Goal: Leave review/rating: Share an evaluation or opinion about a product, service, or content

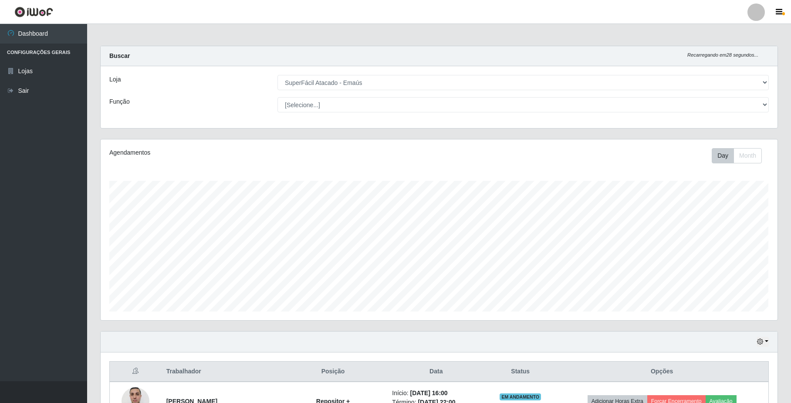
select select "407"
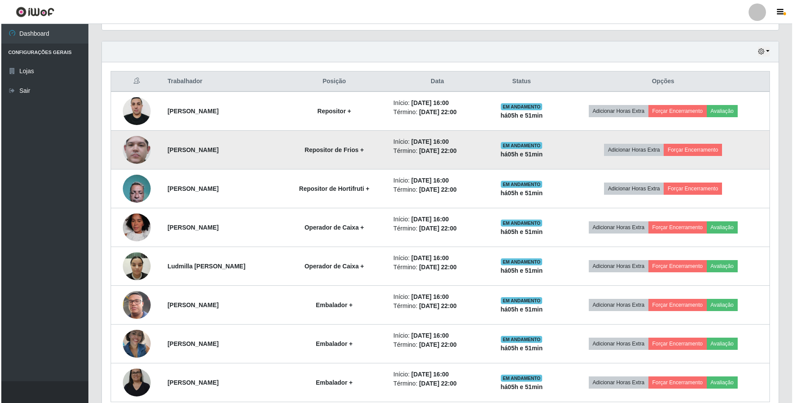
scroll to position [333, 0]
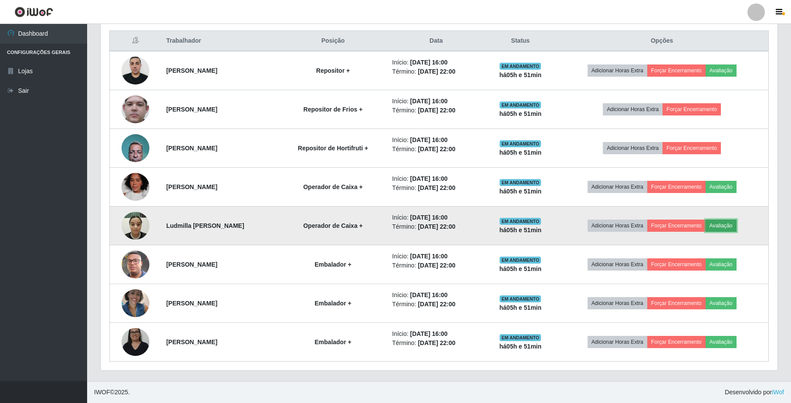
click at [732, 223] on button "Avaliação" at bounding box center [721, 226] width 31 height 12
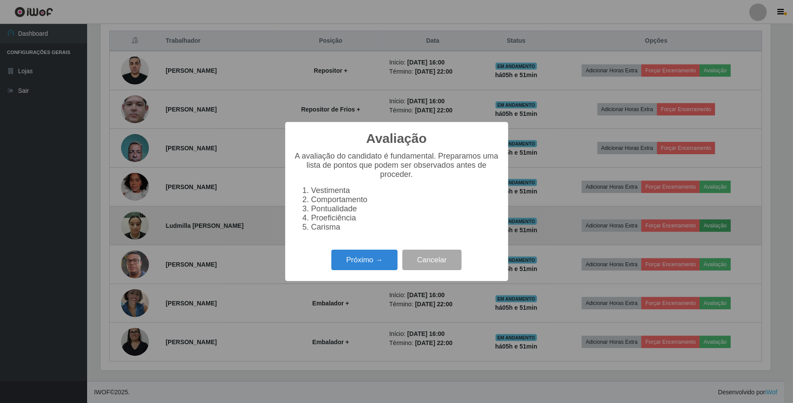
scroll to position [181, 670]
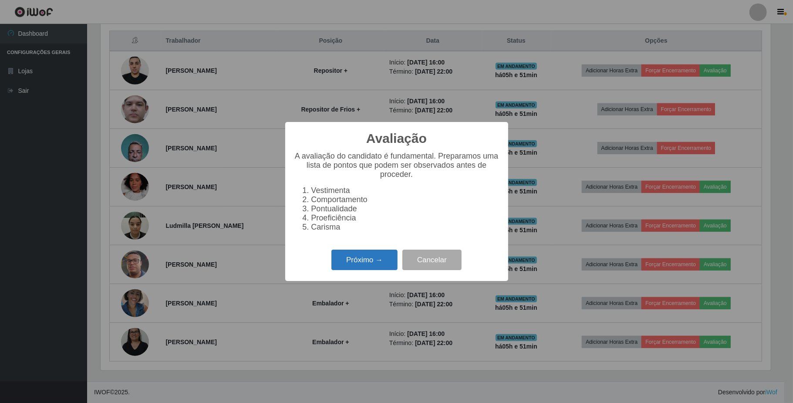
click at [358, 263] on button "Próximo →" at bounding box center [364, 260] width 66 height 20
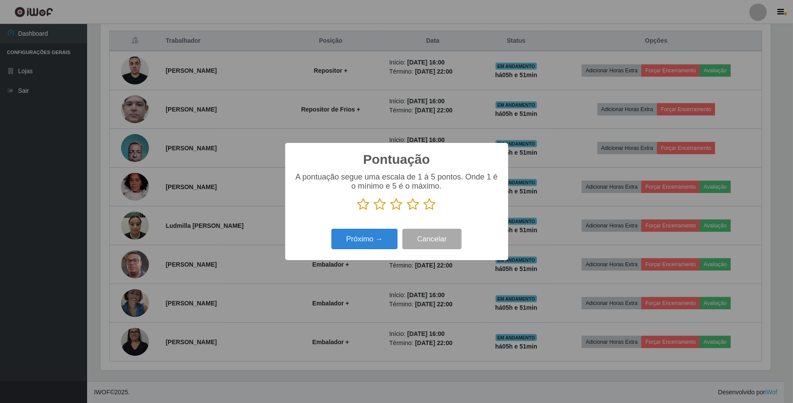
drag, startPoint x: 431, startPoint y: 205, endPoint x: 405, endPoint y: 219, distance: 30.0
click at [431, 205] on icon at bounding box center [430, 204] width 12 height 13
click at [424, 211] on input "radio" at bounding box center [424, 211] width 0 height 0
click at [382, 240] on button "Próximo →" at bounding box center [364, 239] width 66 height 20
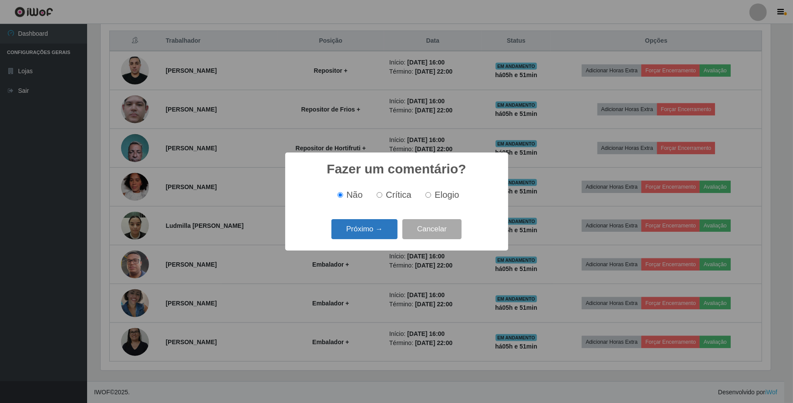
click at [377, 229] on button "Próximo →" at bounding box center [364, 229] width 66 height 20
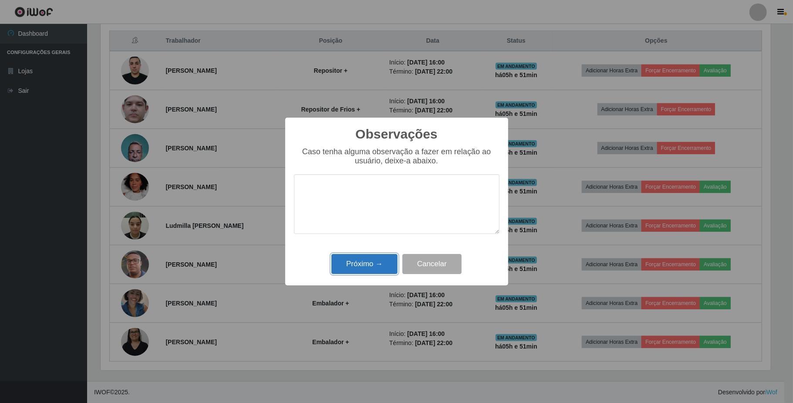
click at [366, 260] on button "Próximo →" at bounding box center [364, 264] width 66 height 20
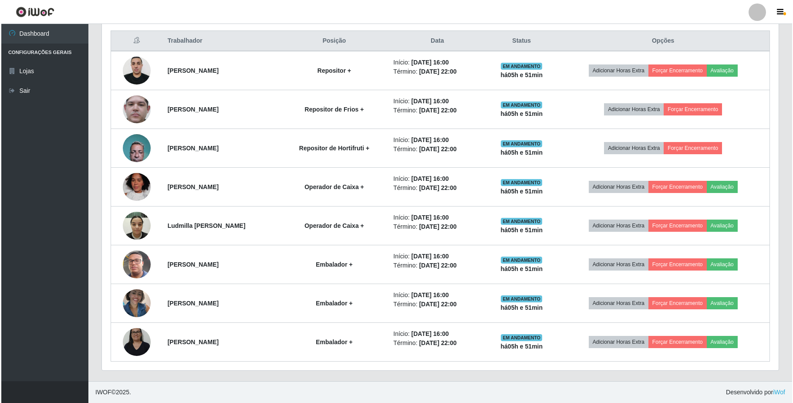
scroll to position [181, 676]
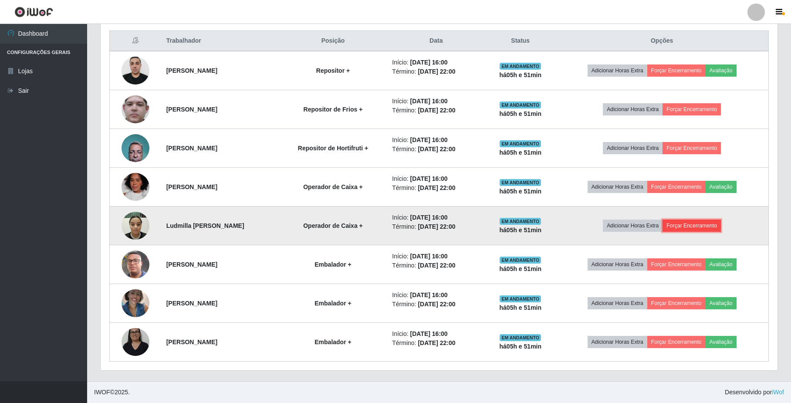
click at [712, 225] on button "Forçar Encerramento" at bounding box center [691, 226] width 58 height 12
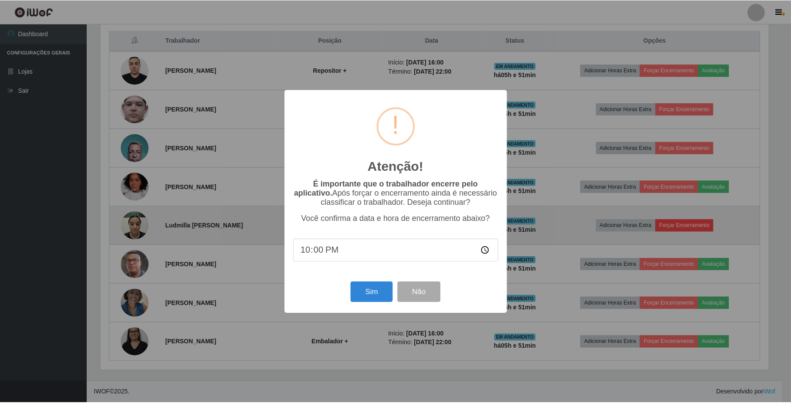
scroll to position [181, 670]
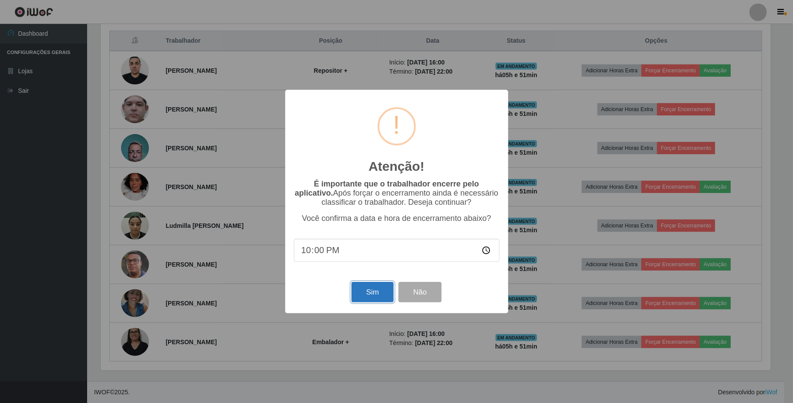
click at [378, 291] on button "Sim" at bounding box center [372, 292] width 42 height 20
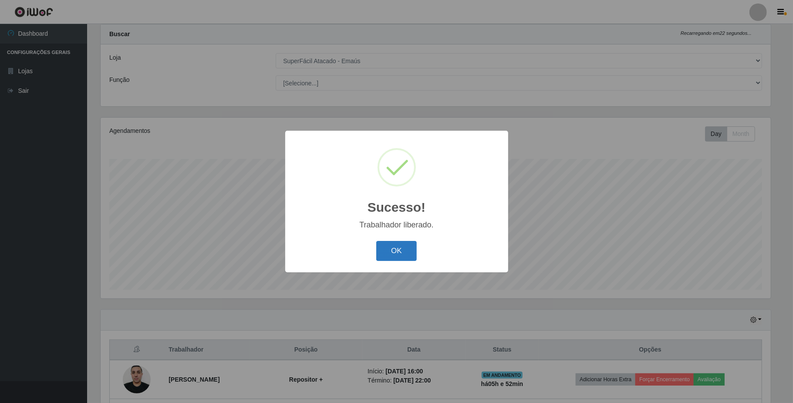
click at [400, 248] on button "OK" at bounding box center [396, 251] width 41 height 20
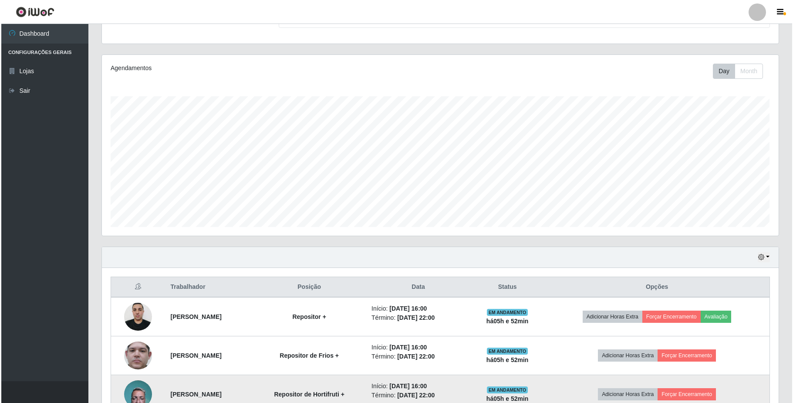
scroll to position [196, 0]
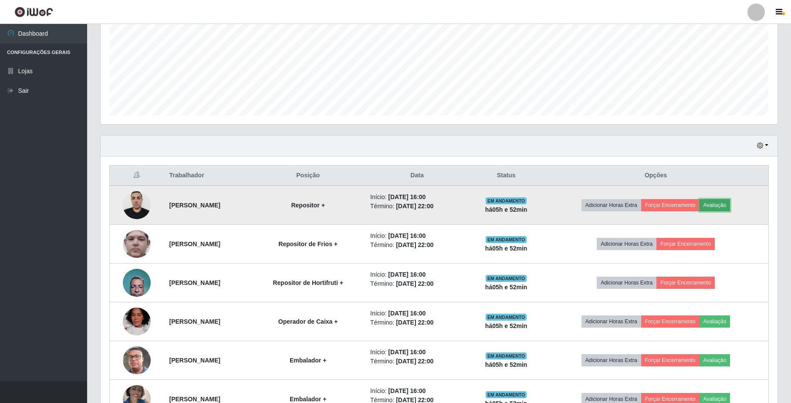
click at [730, 204] on button "Avaliação" at bounding box center [714, 205] width 31 height 12
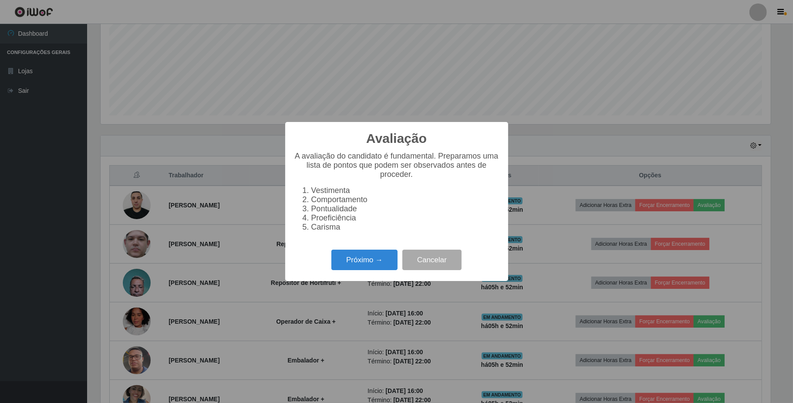
scroll to position [181, 670]
click at [356, 263] on button "Próximo →" at bounding box center [364, 260] width 66 height 20
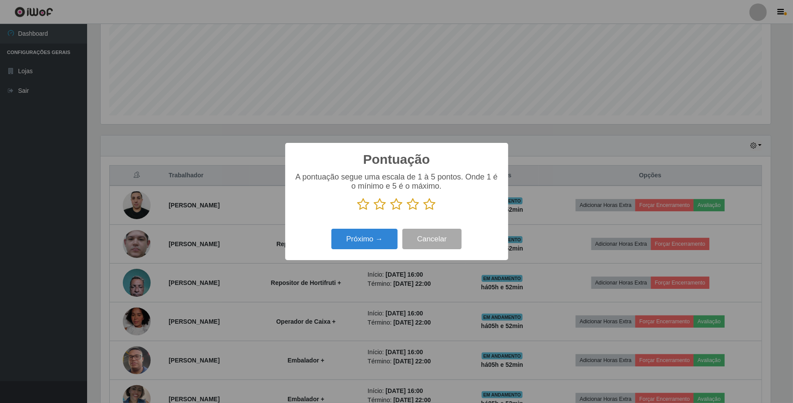
click at [430, 206] on icon at bounding box center [430, 204] width 12 height 13
click at [424, 211] on input "radio" at bounding box center [424, 211] width 0 height 0
click at [365, 241] on button "Próximo →" at bounding box center [364, 239] width 66 height 20
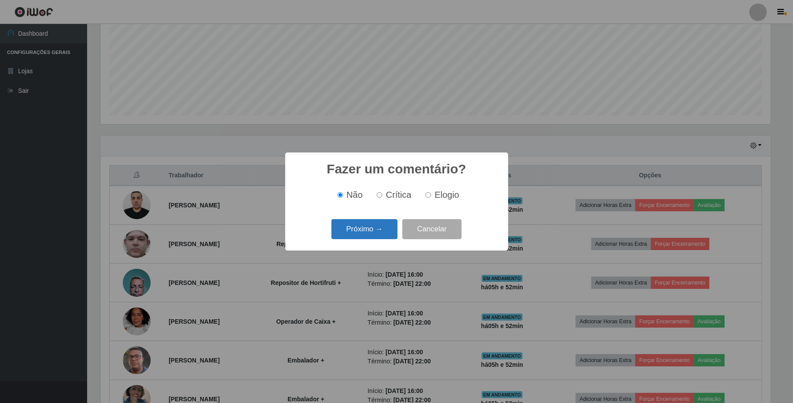
click at [377, 228] on button "Próximo →" at bounding box center [364, 229] width 66 height 20
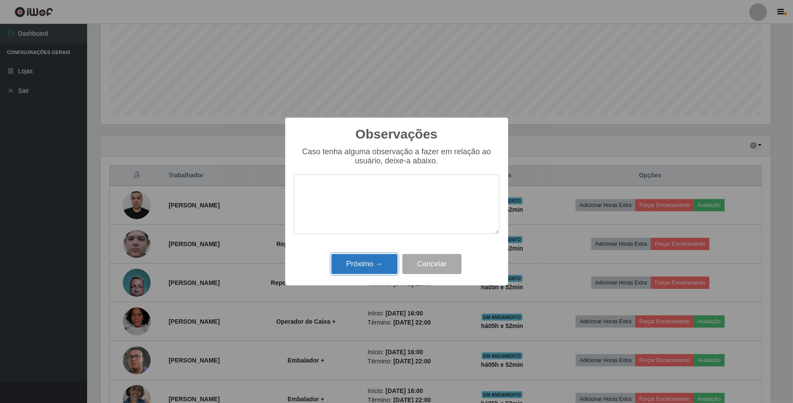
click at [366, 265] on button "Próximo →" at bounding box center [364, 264] width 66 height 20
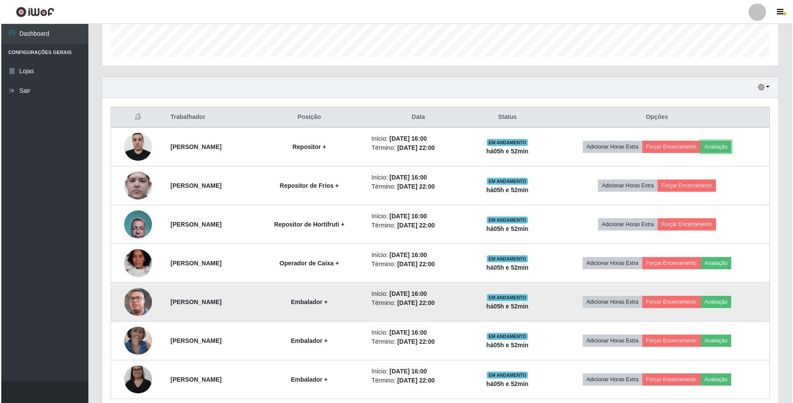
scroll to position [294, 0]
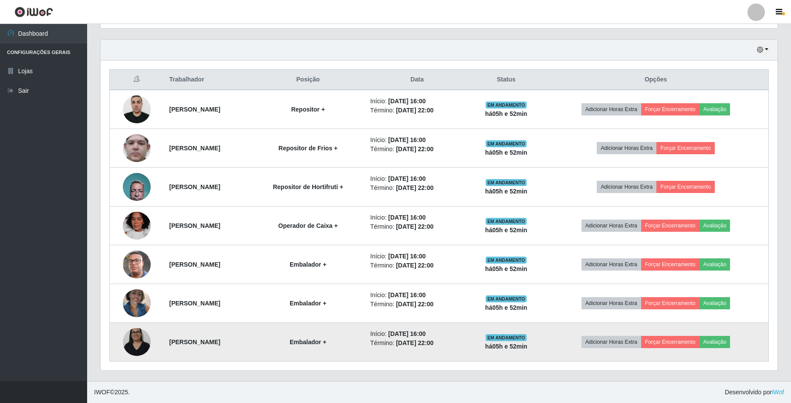
click at [131, 338] on img at bounding box center [137, 341] width 28 height 37
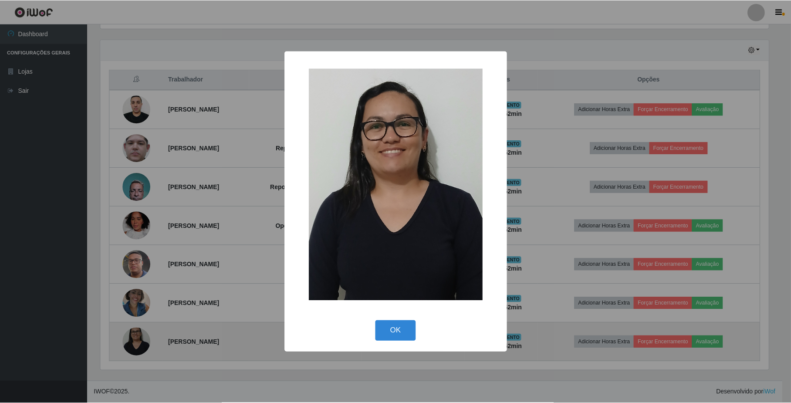
scroll to position [181, 670]
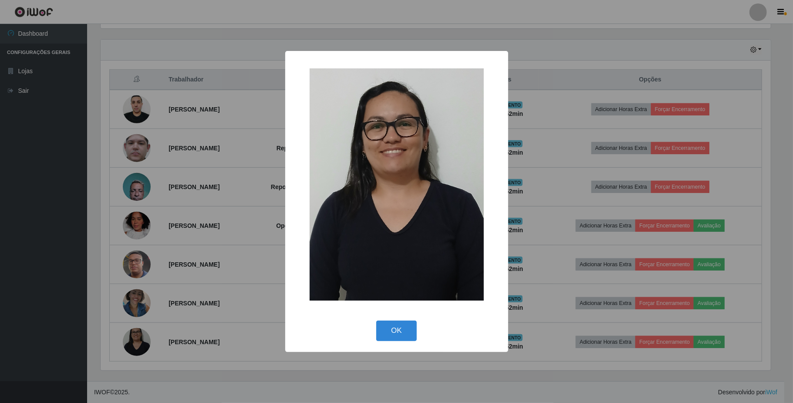
click at [135, 337] on div "× OK Cancel" at bounding box center [396, 201] width 793 height 403
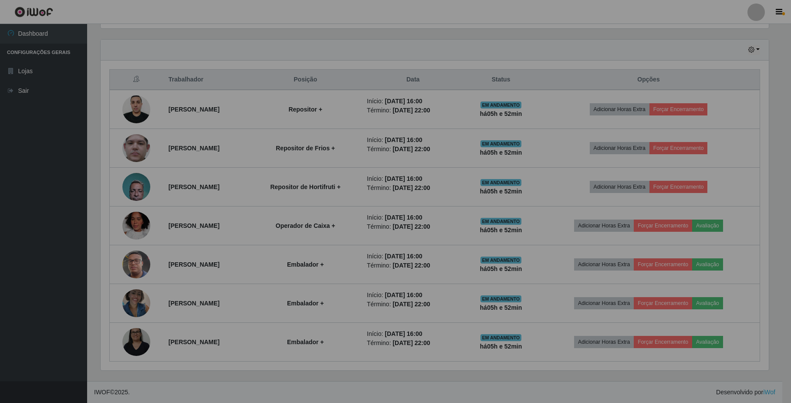
scroll to position [0, 0]
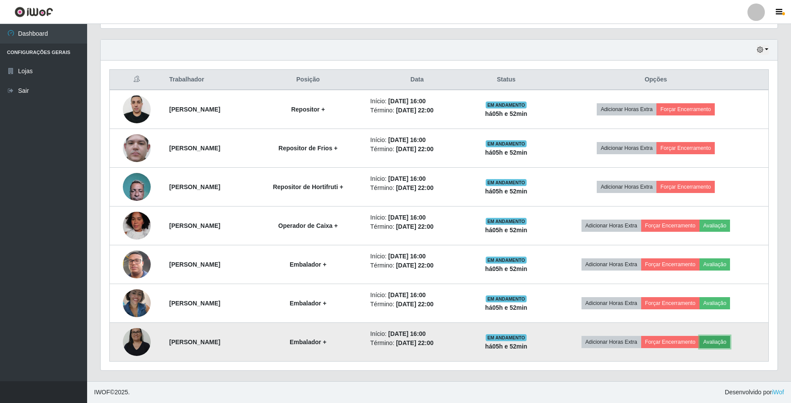
click at [730, 345] on button "Avaliação" at bounding box center [714, 342] width 31 height 12
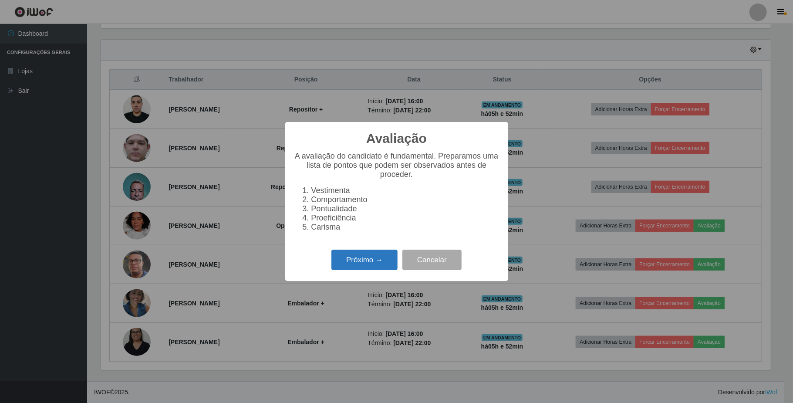
click at [371, 256] on button "Próximo →" at bounding box center [364, 260] width 66 height 20
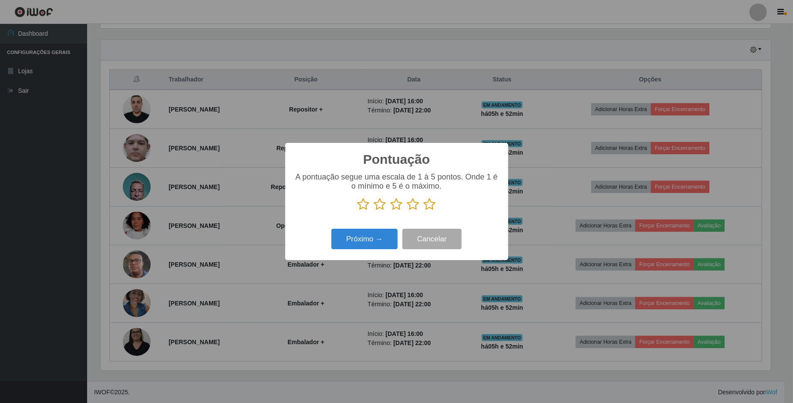
click at [439, 206] on p at bounding box center [397, 204] width 206 height 13
click at [432, 205] on icon at bounding box center [430, 204] width 12 height 13
click at [424, 211] on input "radio" at bounding box center [424, 211] width 0 height 0
click at [375, 244] on button "Próximo →" at bounding box center [364, 239] width 66 height 20
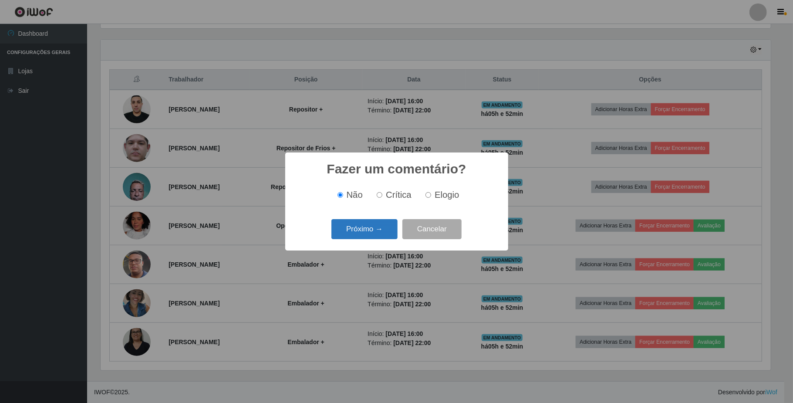
click at [375, 233] on button "Próximo →" at bounding box center [364, 229] width 66 height 20
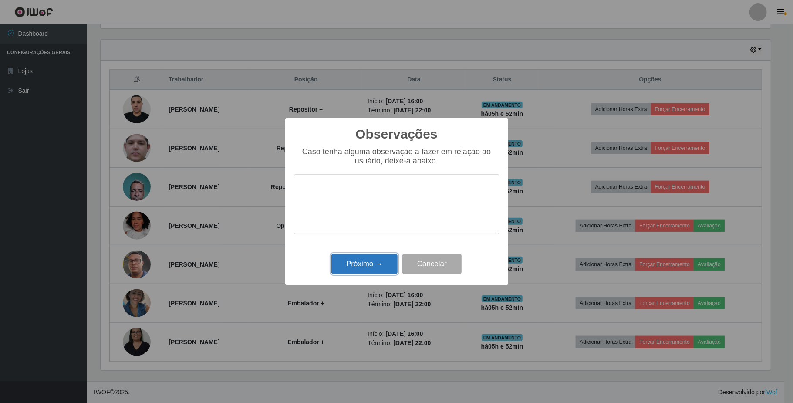
click at [370, 264] on button "Próximo →" at bounding box center [364, 264] width 66 height 20
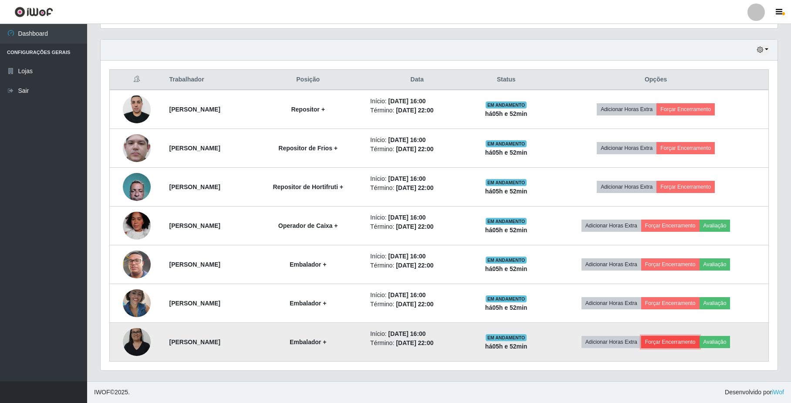
click at [682, 337] on button "Forçar Encerramento" at bounding box center [670, 342] width 58 height 12
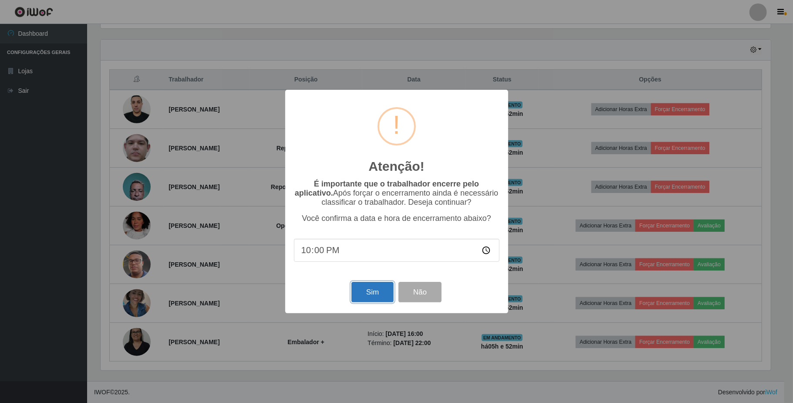
click at [368, 294] on button "Sim" at bounding box center [372, 292] width 42 height 20
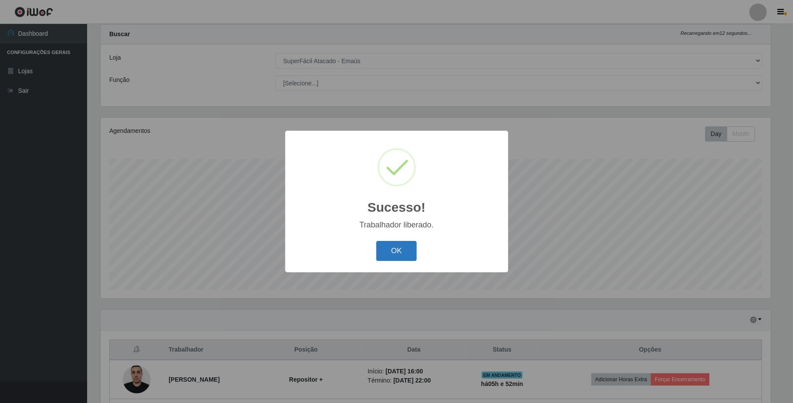
click at [404, 249] on button "OK" at bounding box center [396, 251] width 41 height 20
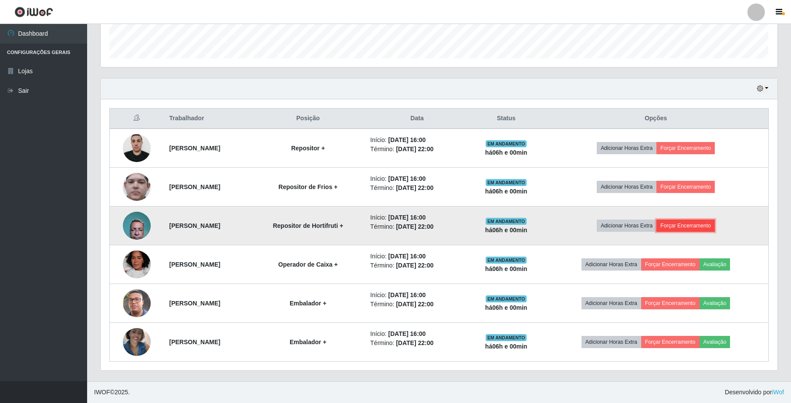
click at [695, 223] on button "Forçar Encerramento" at bounding box center [685, 226] width 58 height 12
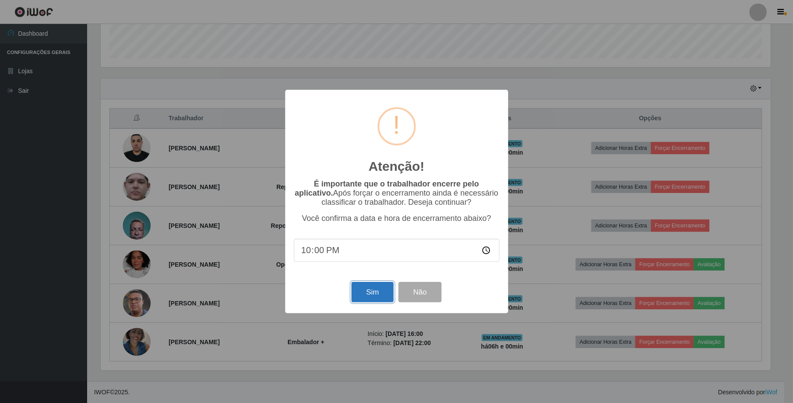
click at [374, 297] on button "Sim" at bounding box center [372, 292] width 42 height 20
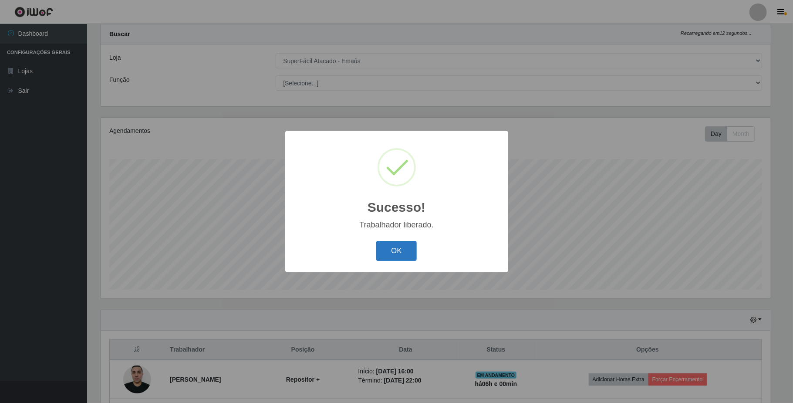
click at [396, 251] on button "OK" at bounding box center [396, 251] width 41 height 20
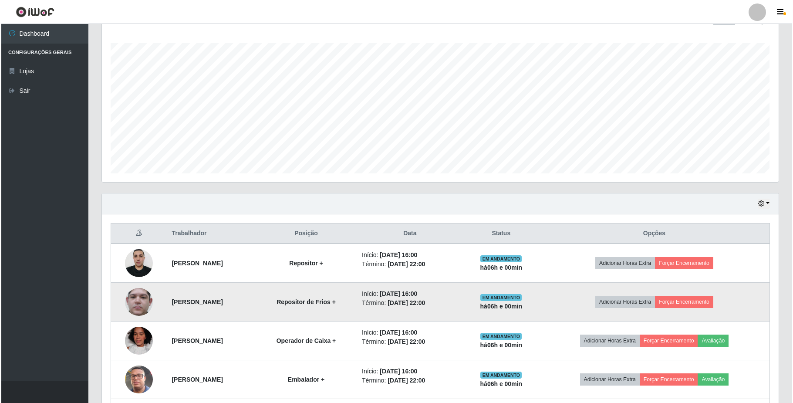
scroll to position [216, 0]
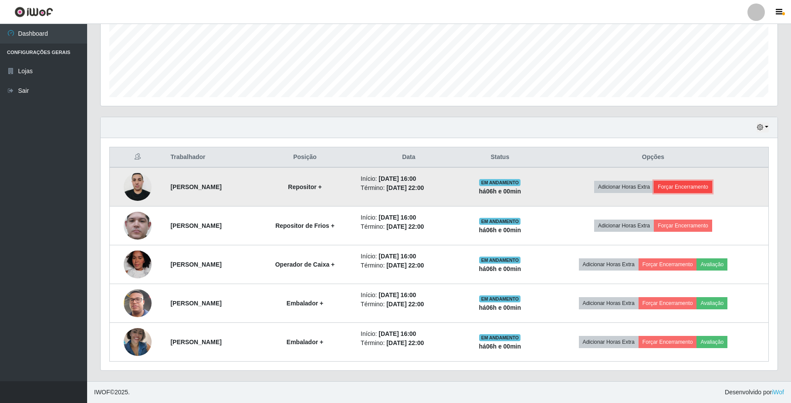
click at [695, 187] on button "Forçar Encerramento" at bounding box center [683, 187] width 58 height 12
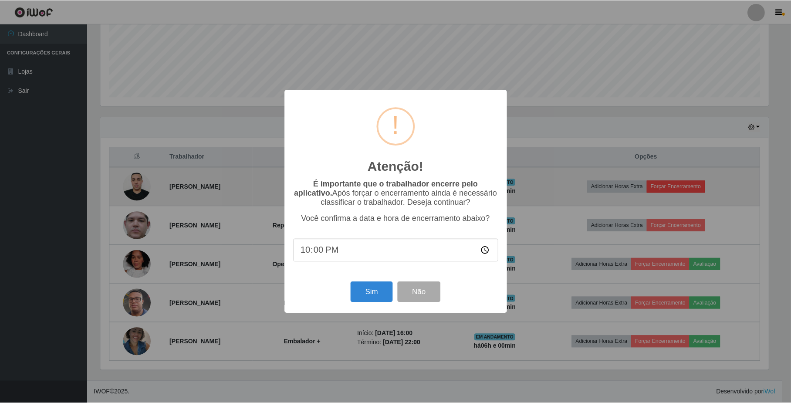
scroll to position [181, 670]
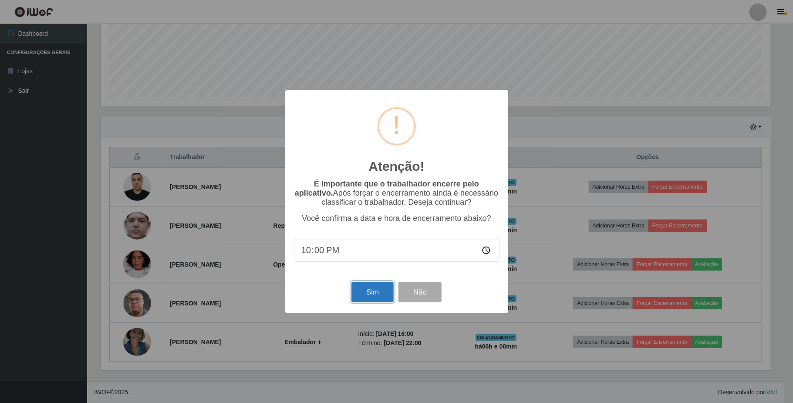
click at [372, 298] on button "Sim" at bounding box center [372, 292] width 42 height 20
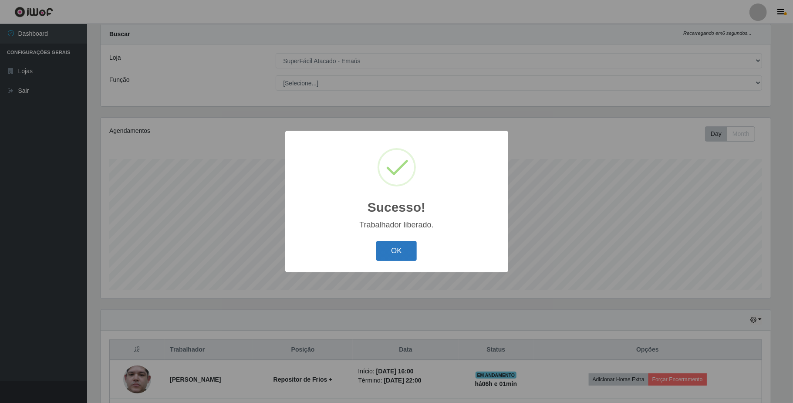
click at [394, 254] on button "OK" at bounding box center [396, 251] width 41 height 20
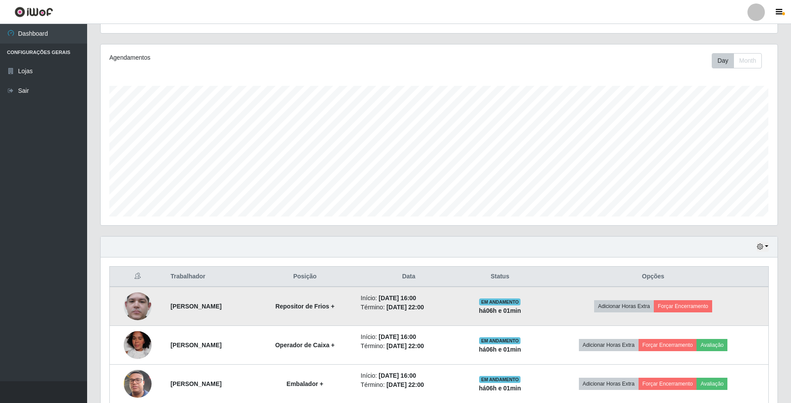
scroll to position [178, 0]
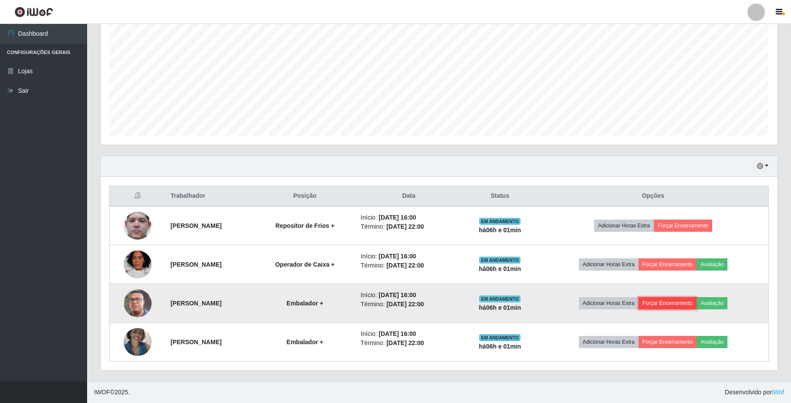
click at [671, 304] on button "Forçar Encerramento" at bounding box center [667, 303] width 58 height 12
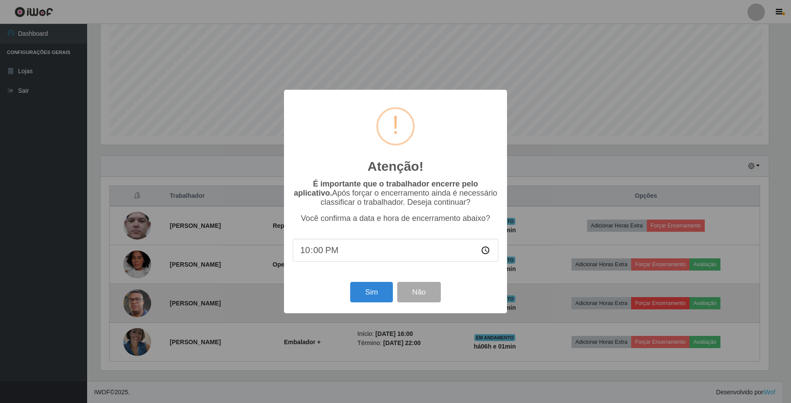
scroll to position [181, 670]
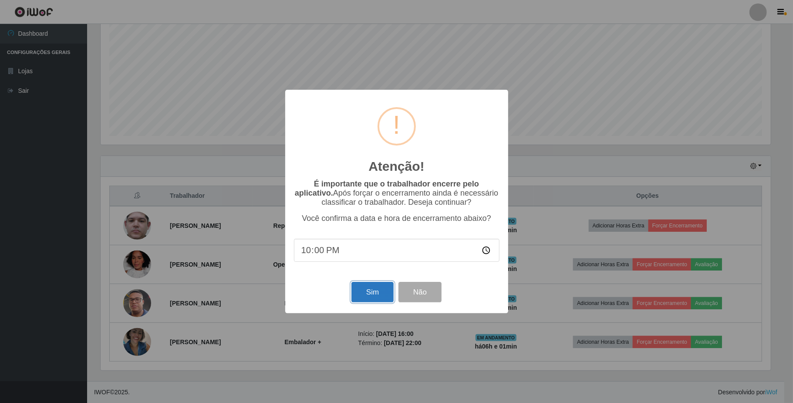
click at [370, 293] on button "Sim" at bounding box center [372, 292] width 42 height 20
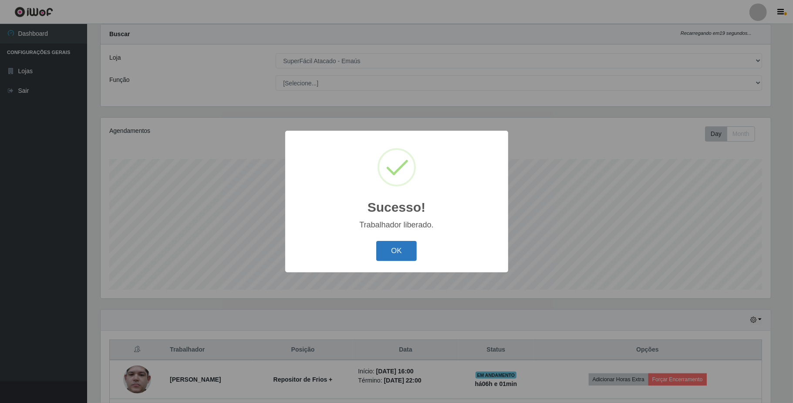
click at [391, 251] on button "OK" at bounding box center [396, 251] width 41 height 20
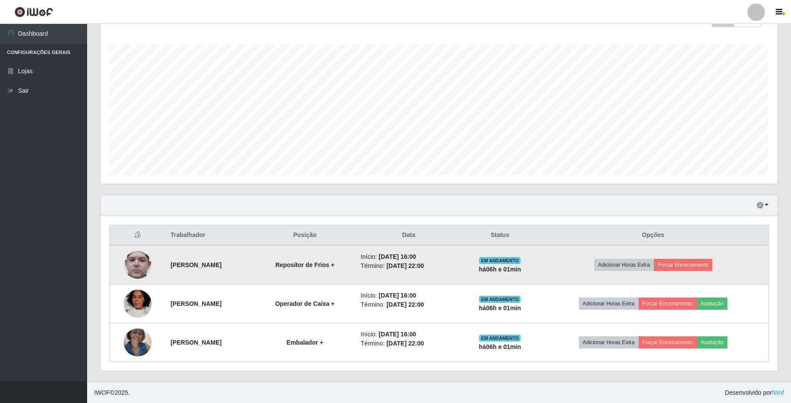
scroll to position [138, 0]
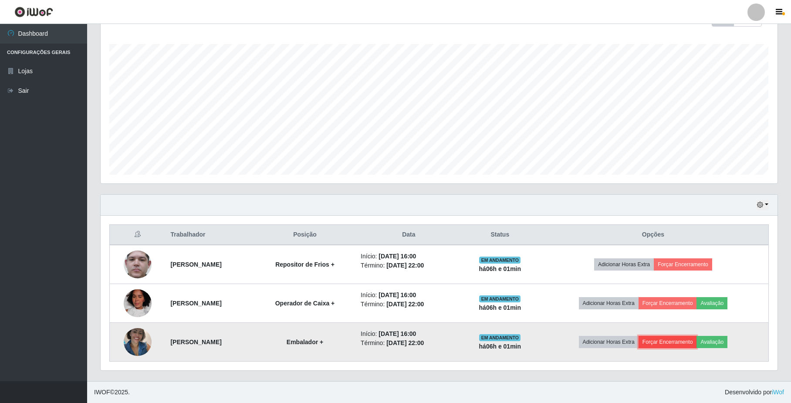
click at [676, 340] on button "Forçar Encerramento" at bounding box center [667, 342] width 58 height 12
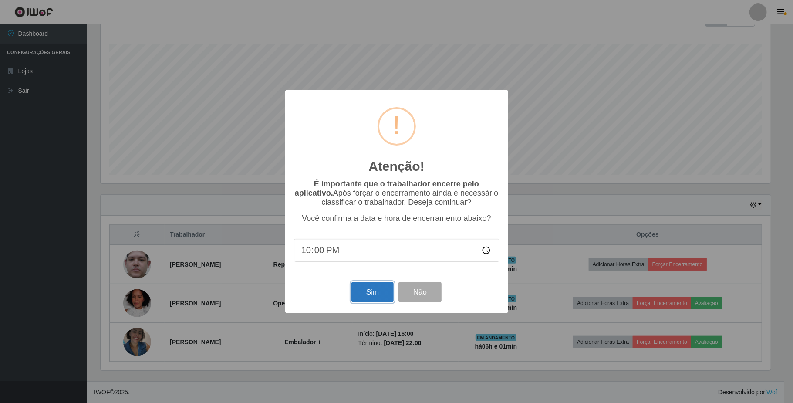
click at [371, 295] on button "Sim" at bounding box center [372, 292] width 42 height 20
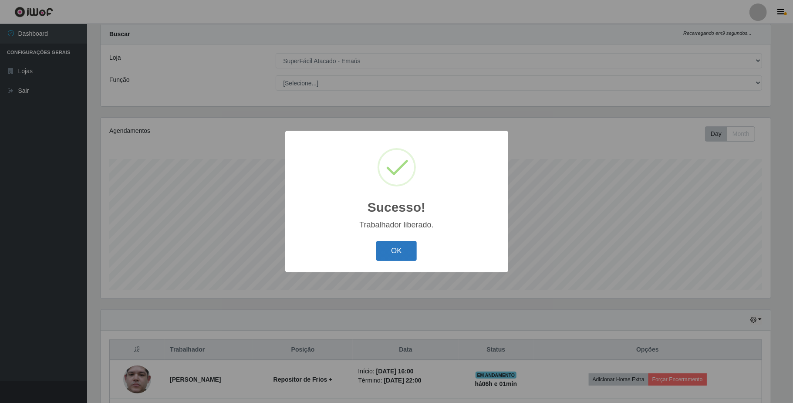
click at [391, 241] on button "OK" at bounding box center [396, 251] width 41 height 20
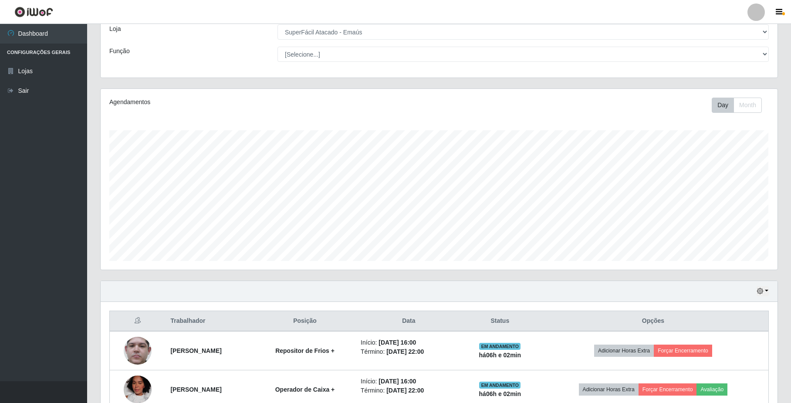
scroll to position [100, 0]
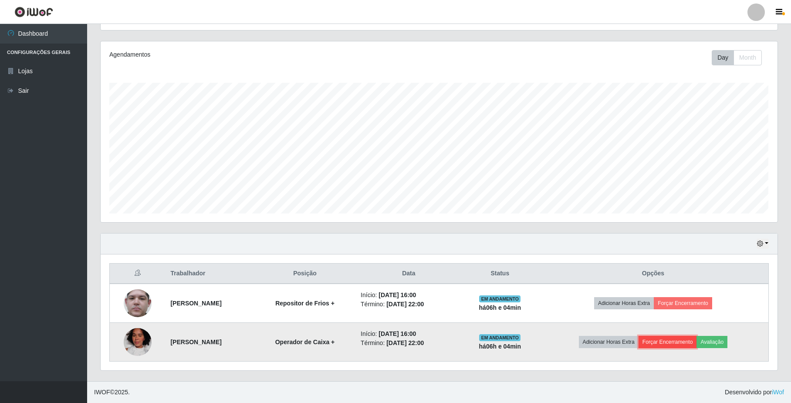
click at [668, 343] on button "Forçar Encerramento" at bounding box center [667, 342] width 58 height 12
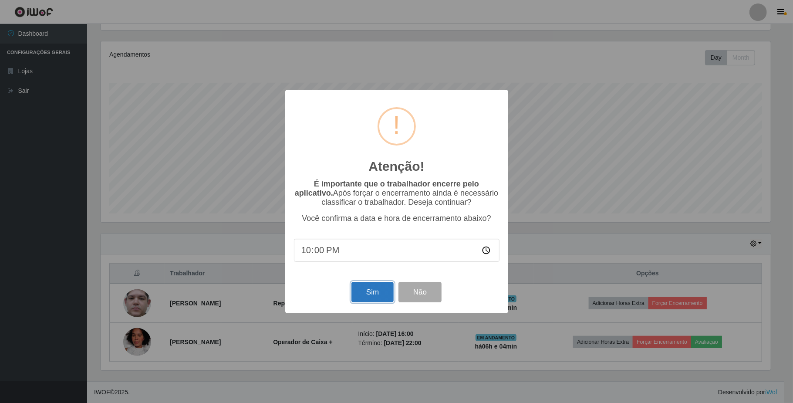
click at [363, 293] on button "Sim" at bounding box center [372, 292] width 42 height 20
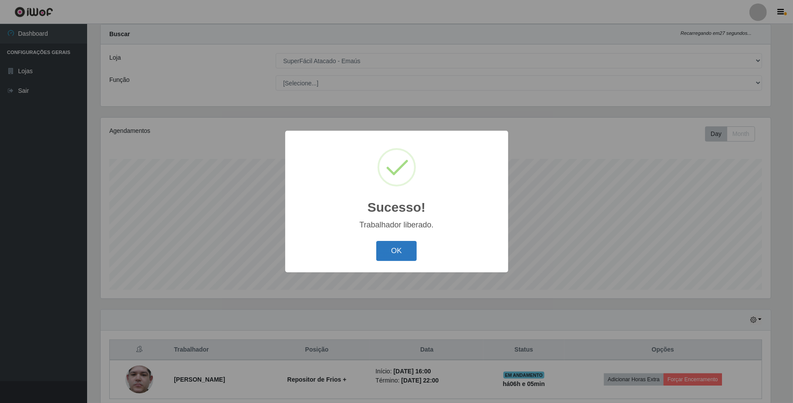
click at [389, 253] on button "OK" at bounding box center [396, 251] width 41 height 20
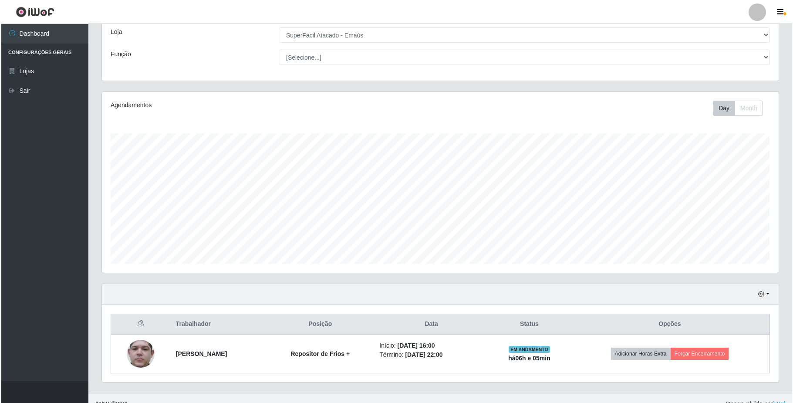
scroll to position [61, 0]
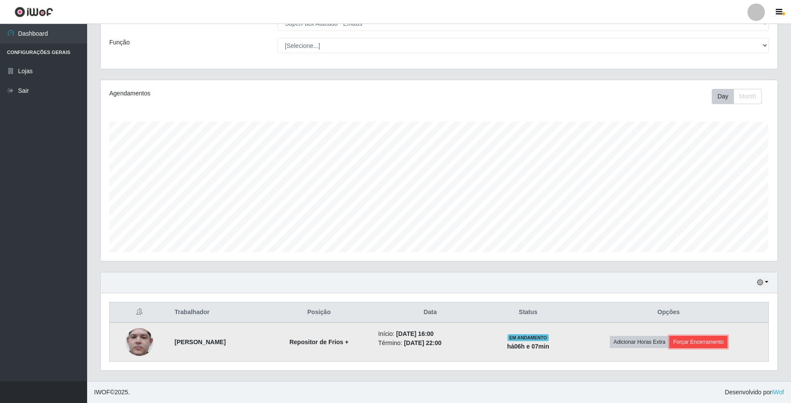
click at [723, 340] on button "Forçar Encerramento" at bounding box center [698, 342] width 58 height 12
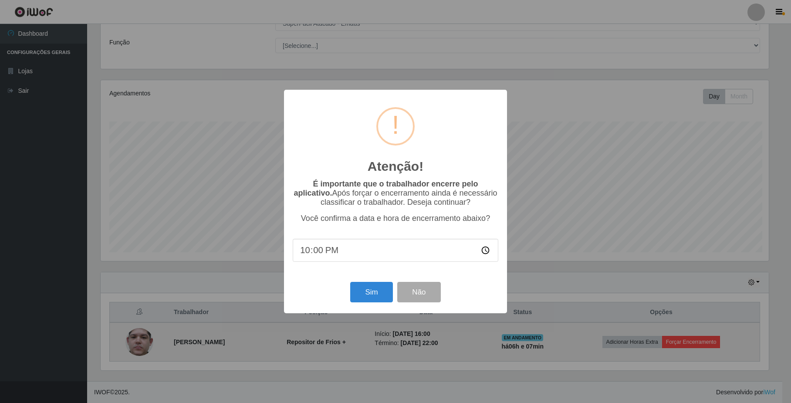
scroll to position [181, 670]
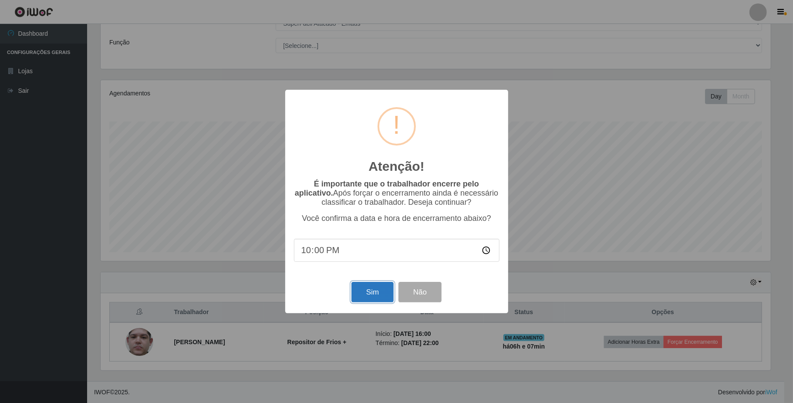
click at [363, 294] on button "Sim" at bounding box center [372, 292] width 42 height 20
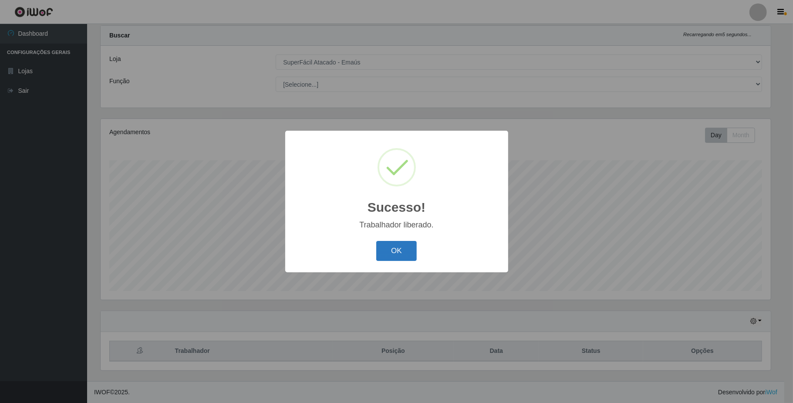
click at [397, 246] on button "OK" at bounding box center [396, 251] width 41 height 20
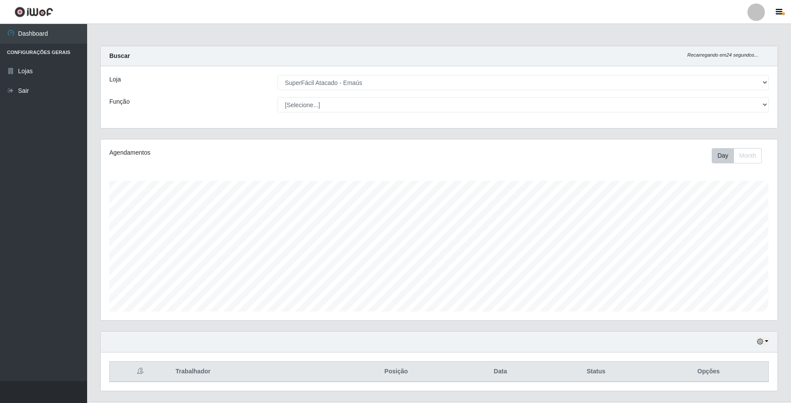
scroll to position [22, 0]
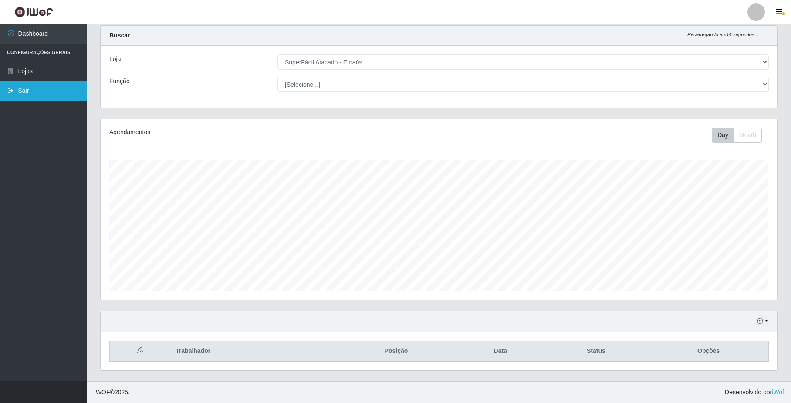
click at [21, 91] on link "Sair" at bounding box center [43, 91] width 87 height 20
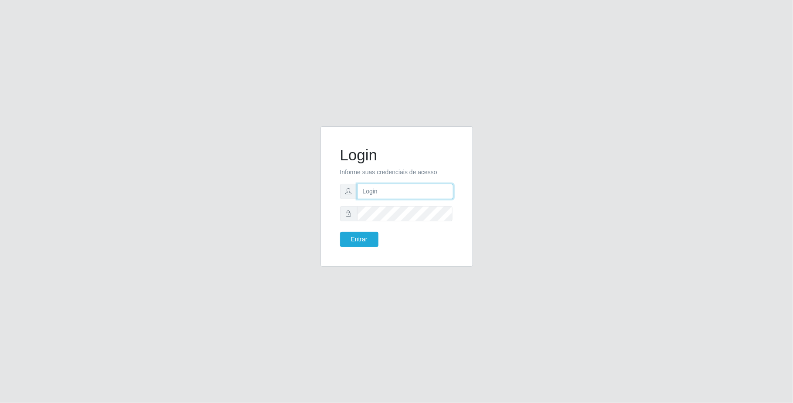
type input "[EMAIL_ADDRESS][DOMAIN_NAME]"
